Goal: Transaction & Acquisition: Purchase product/service

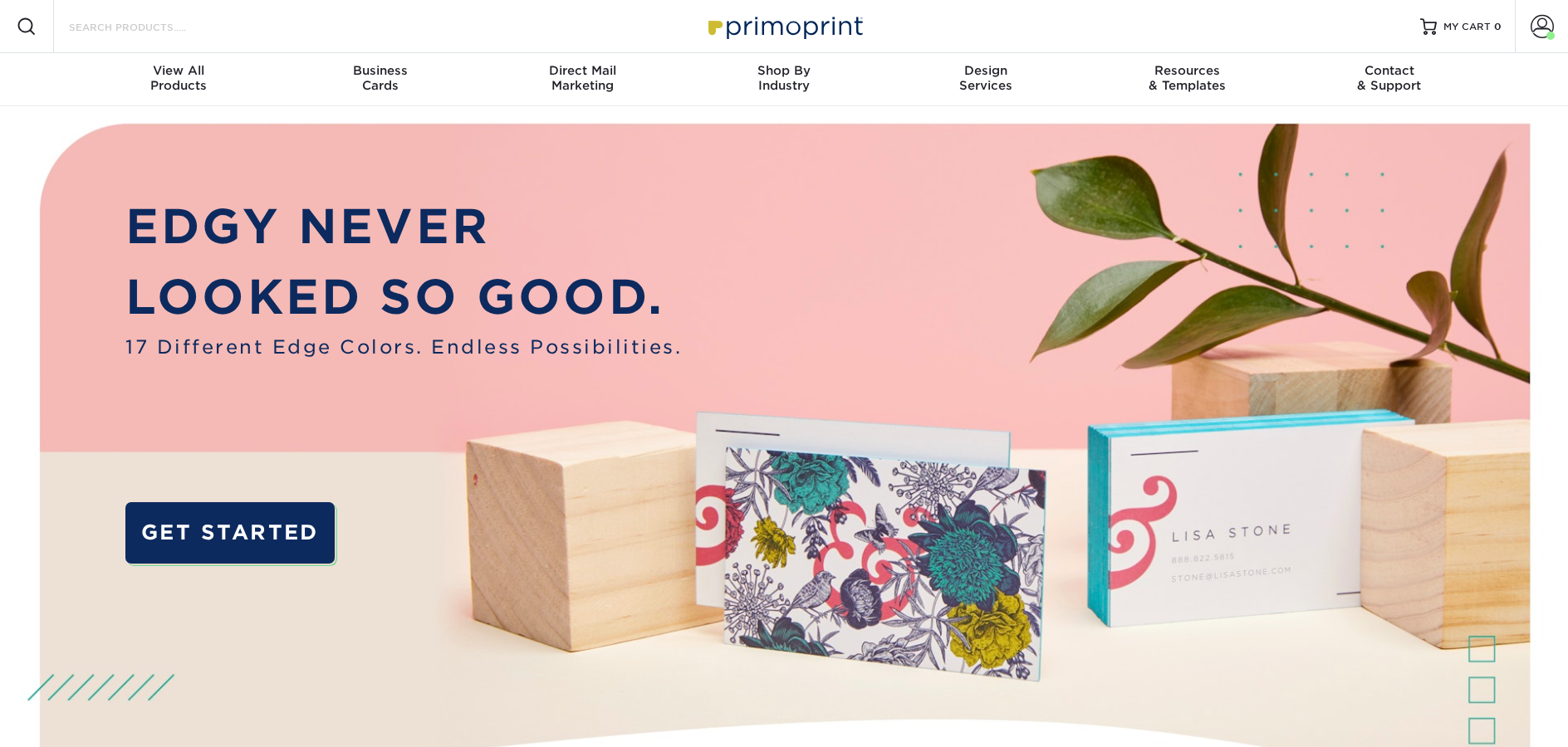
click at [133, 24] on input "Search Products" at bounding box center [148, 26] width 162 height 20
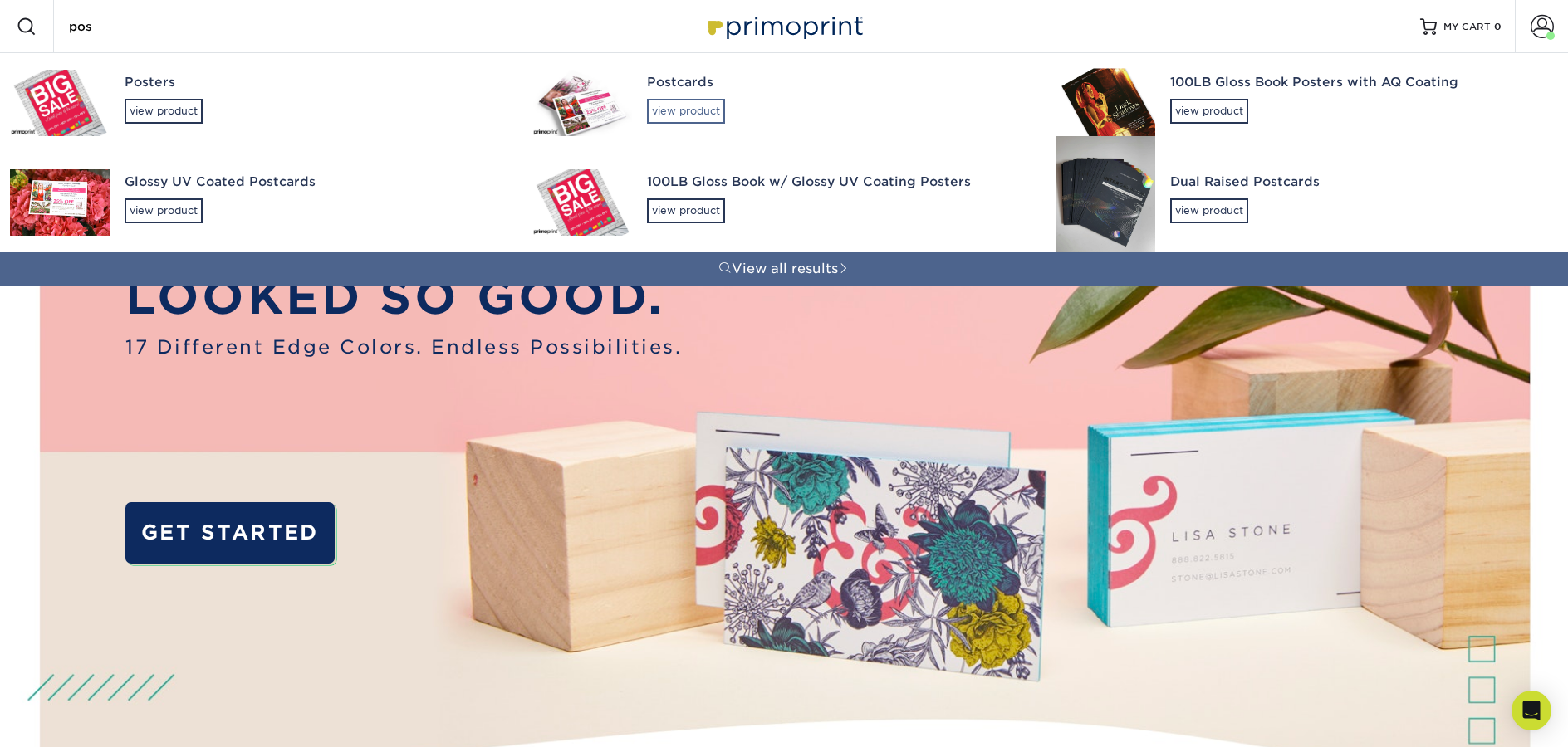
type input "pos"
click at [659, 118] on div "view product" at bounding box center [686, 112] width 78 height 25
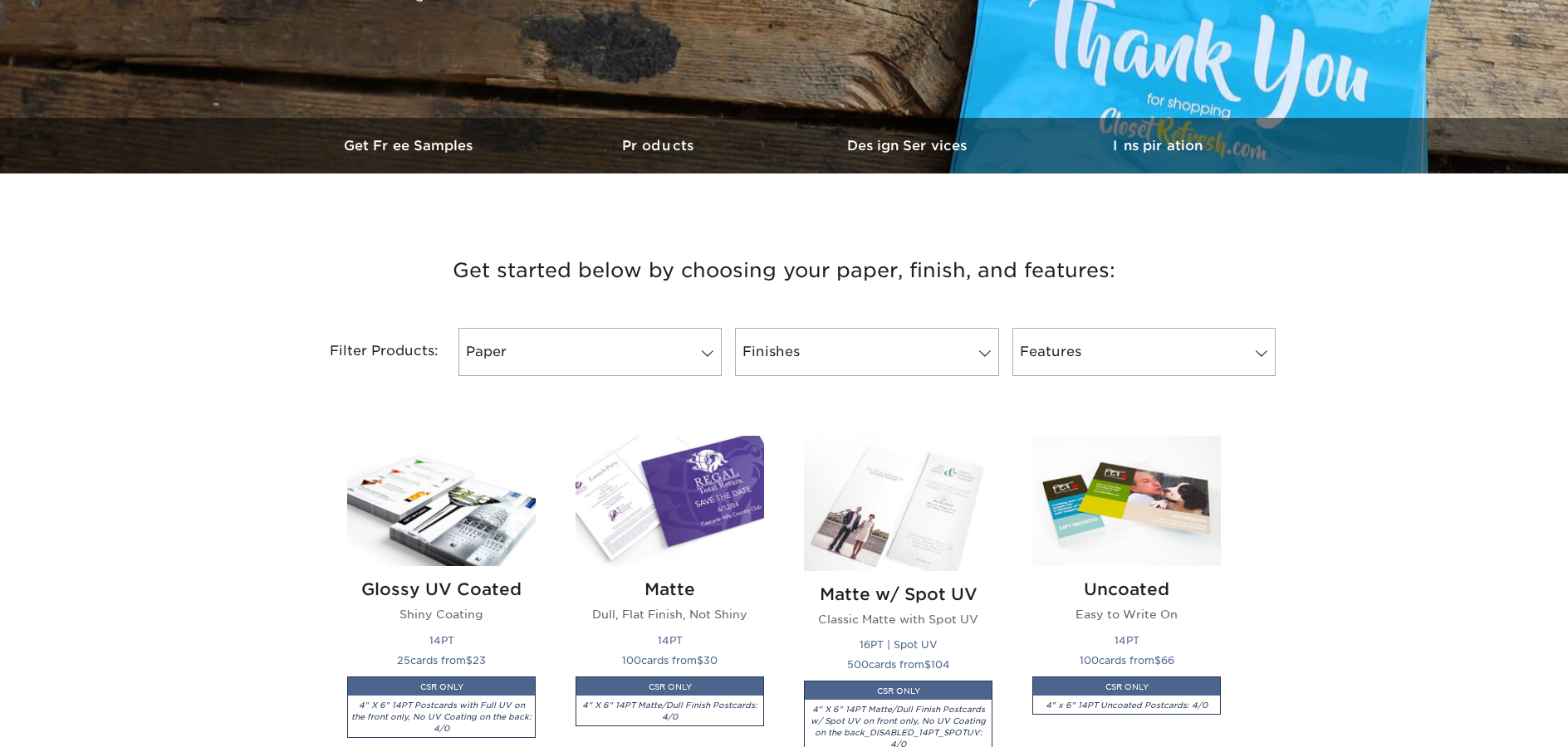
scroll to position [417, 0]
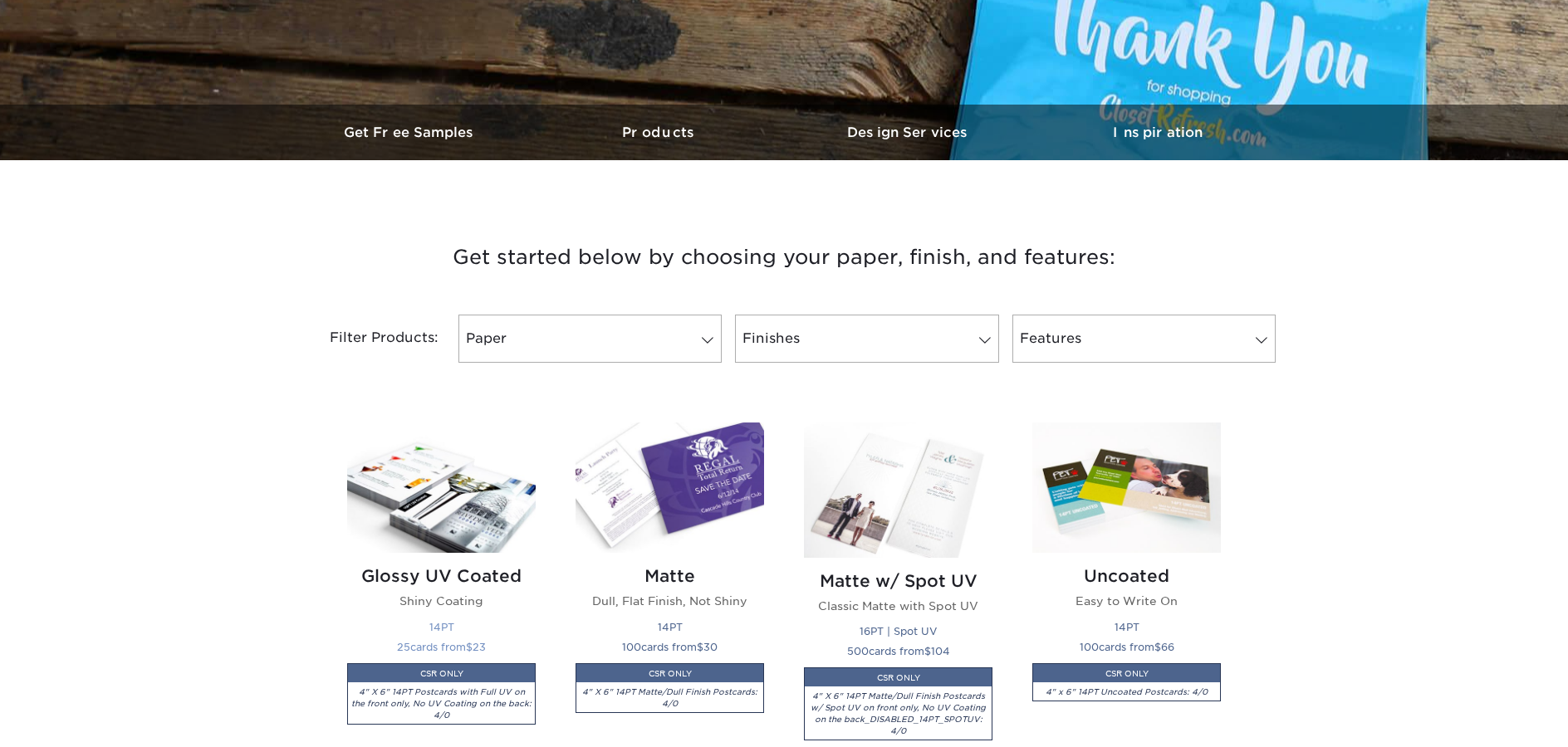
click at [475, 479] on img at bounding box center [442, 488] width 189 height 131
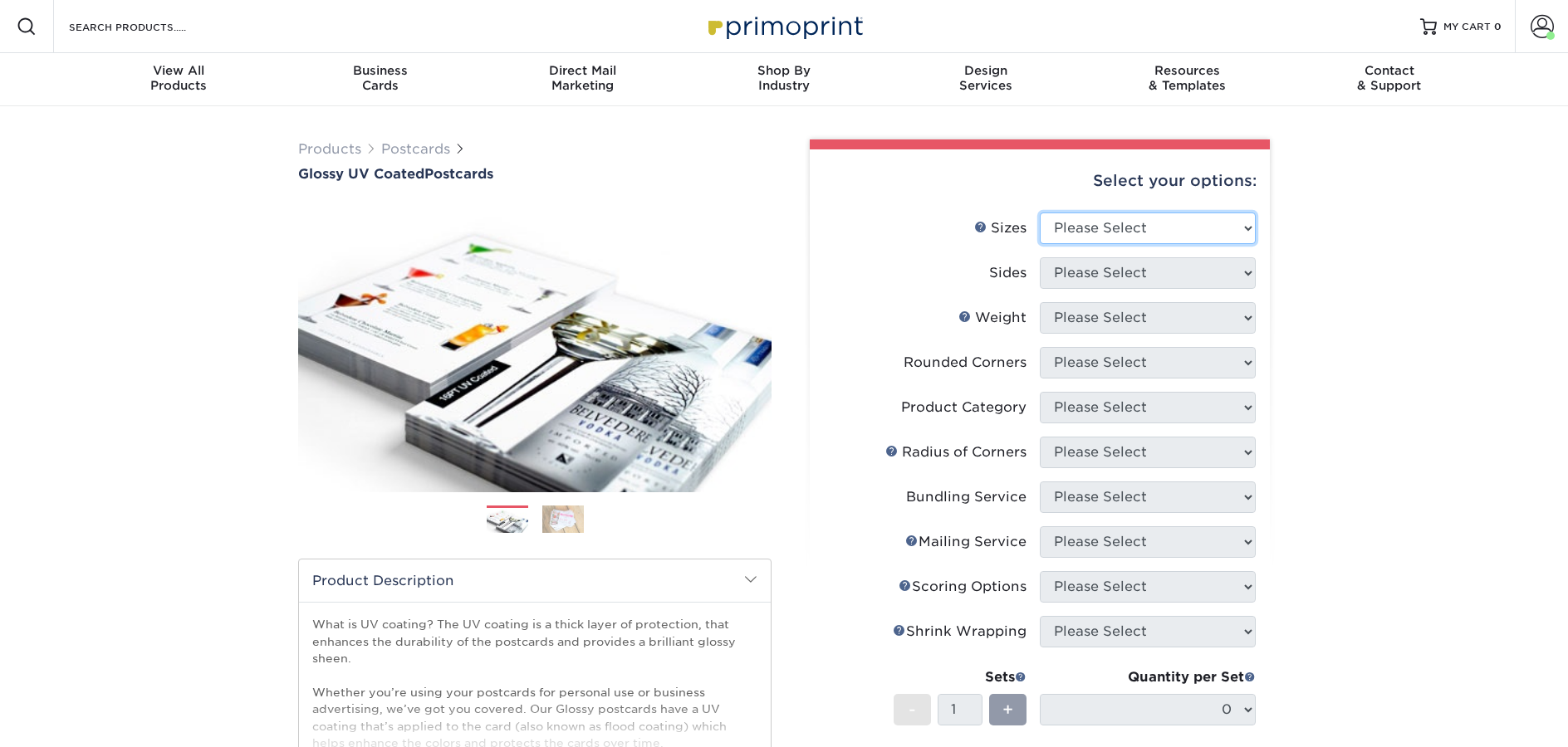
click at [1184, 234] on select "Please Select 1.5" x 7" 2" x 4" 2" x 6" 2" x 7" 2" x 8" 2.12" x 5.5" 2.12" x 5.…" at bounding box center [1147, 228] width 216 height 31
click at [393, 156] on link "Postcards" at bounding box center [415, 149] width 69 height 16
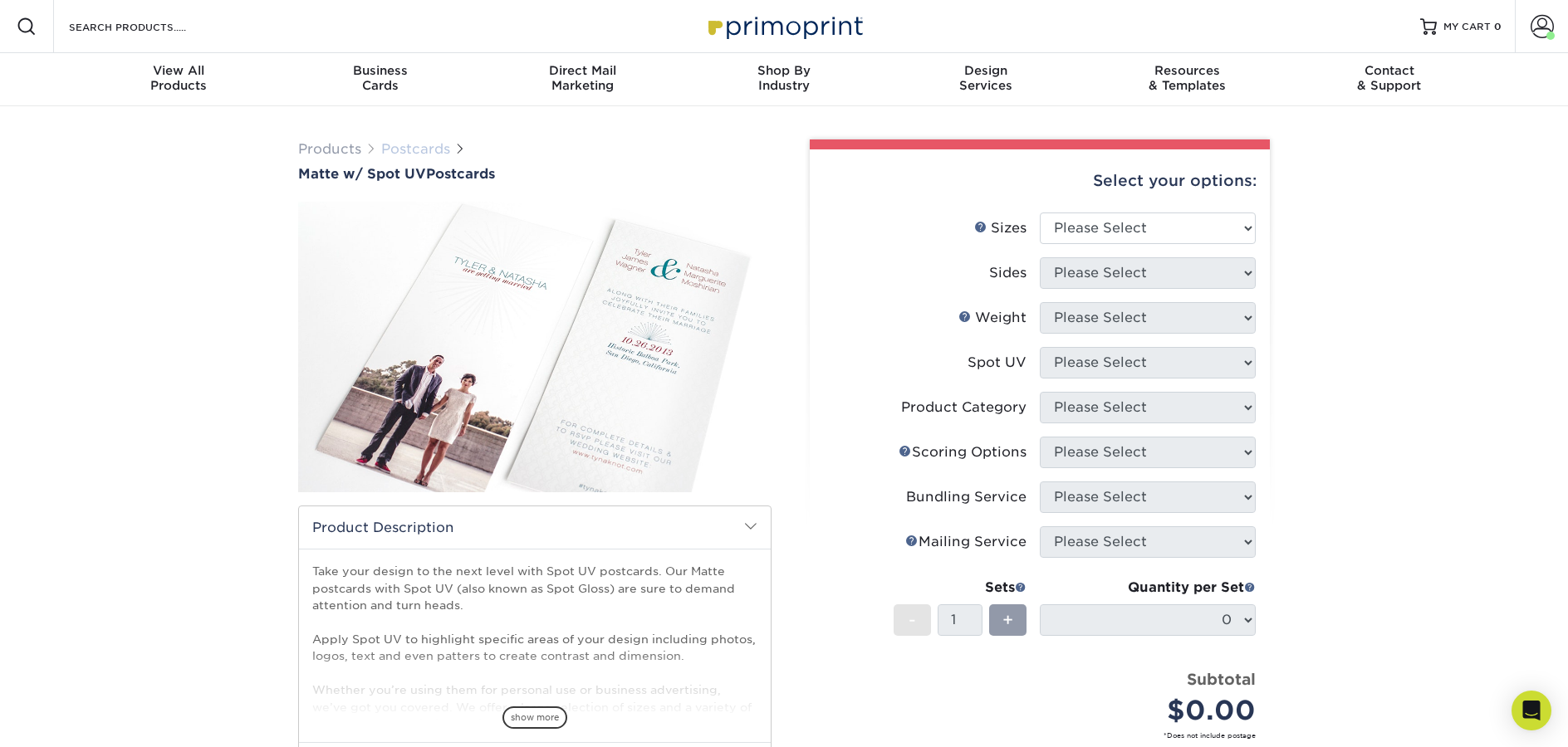
click at [412, 149] on link "Postcards" at bounding box center [415, 149] width 69 height 16
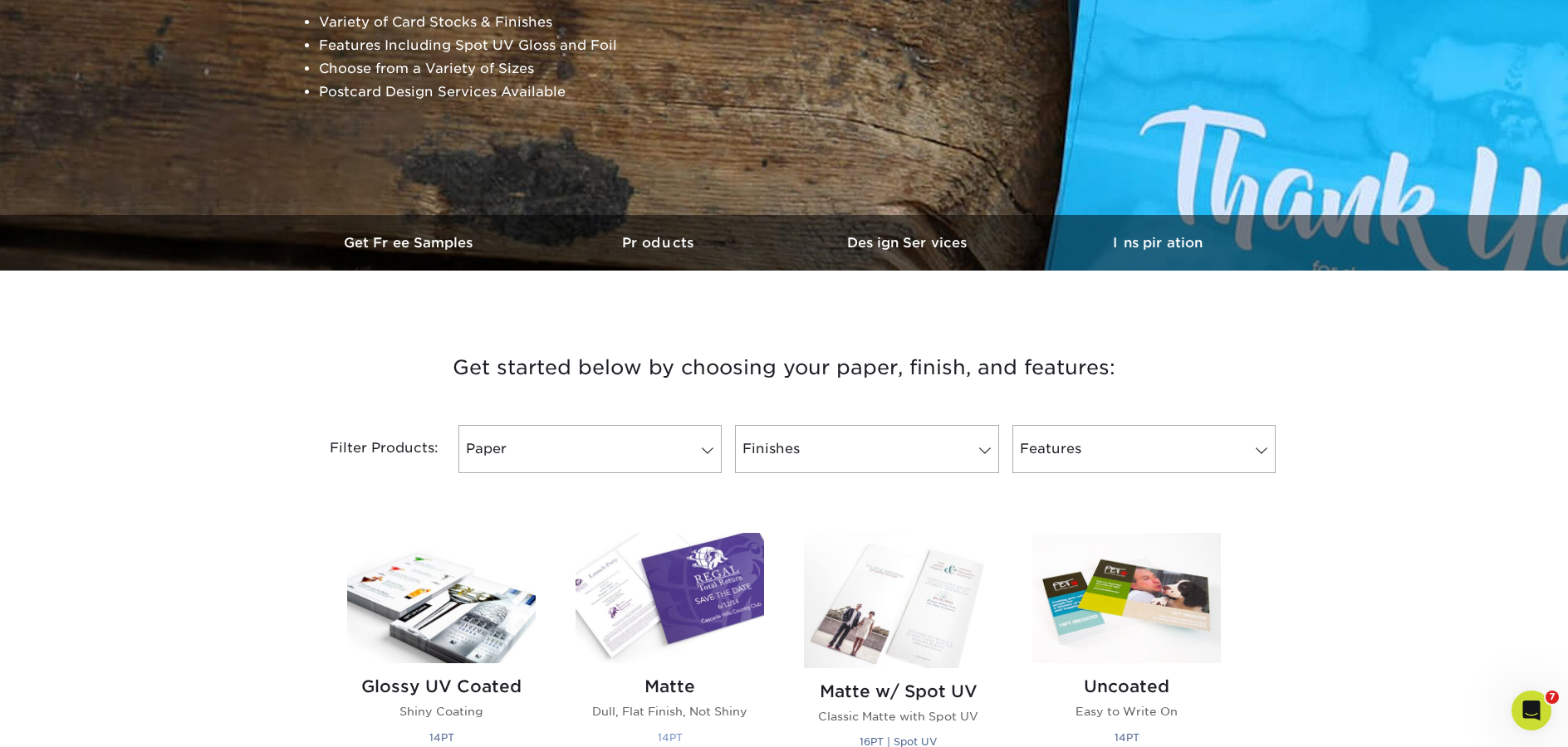
click at [689, 578] on img at bounding box center [670, 598] width 189 height 131
